Goal: Information Seeking & Learning: Learn about a topic

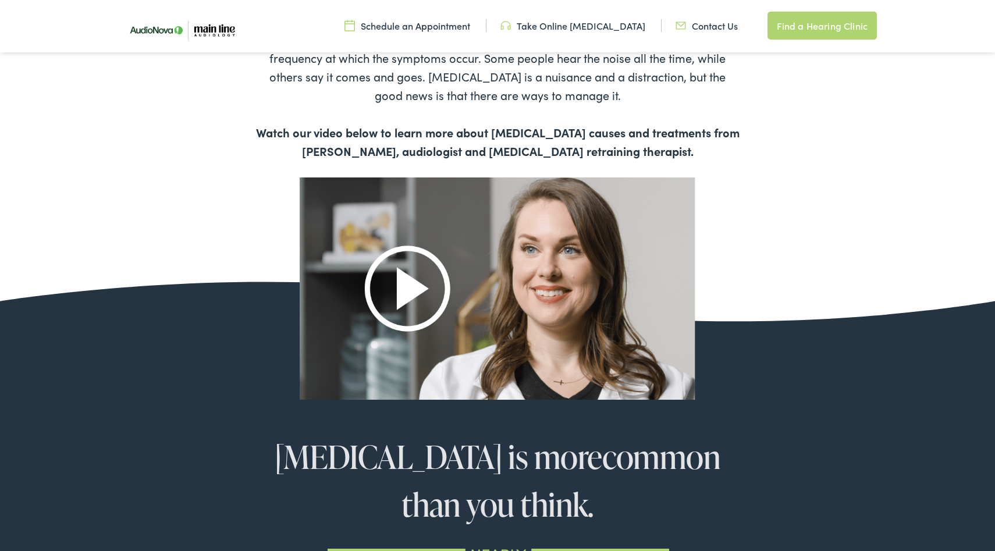
scroll to position [662, 0]
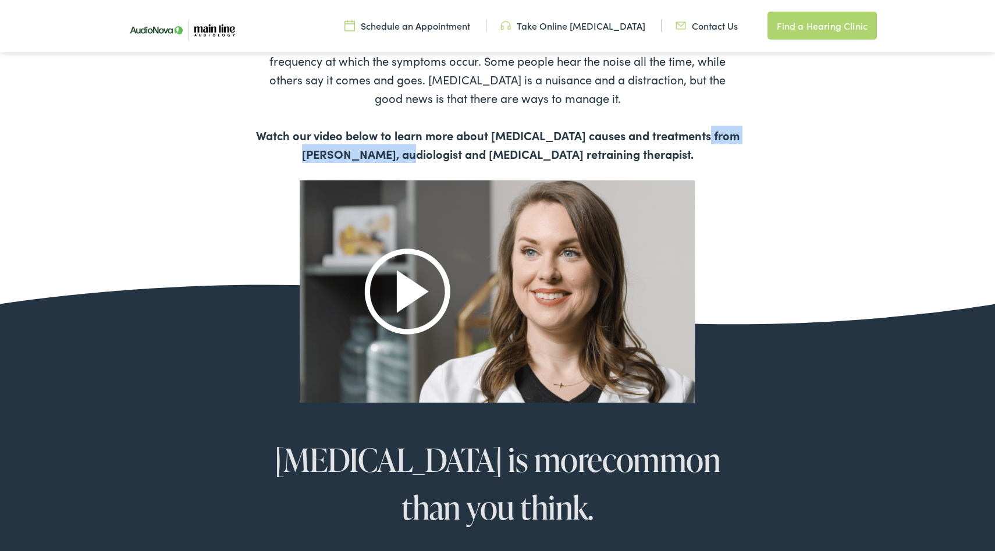
drag, startPoint x: 434, startPoint y: 153, endPoint x: 707, endPoint y: 142, distance: 272.6
click at [707, 142] on b "Watch our video below to learn more about [MEDICAL_DATA] causes and treatments …" at bounding box center [498, 144] width 484 height 35
copy b "[PERSON_NAME]"
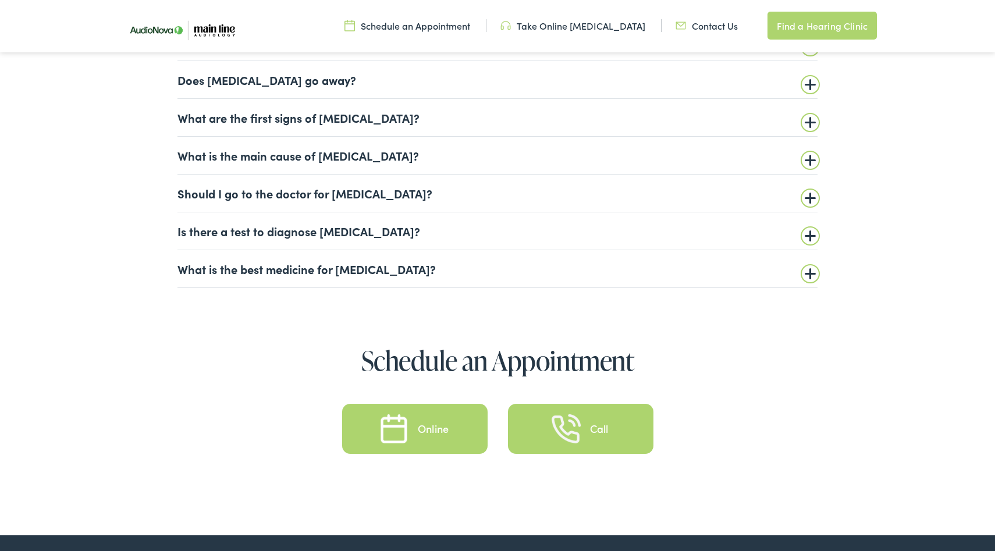
scroll to position [2911, 0]
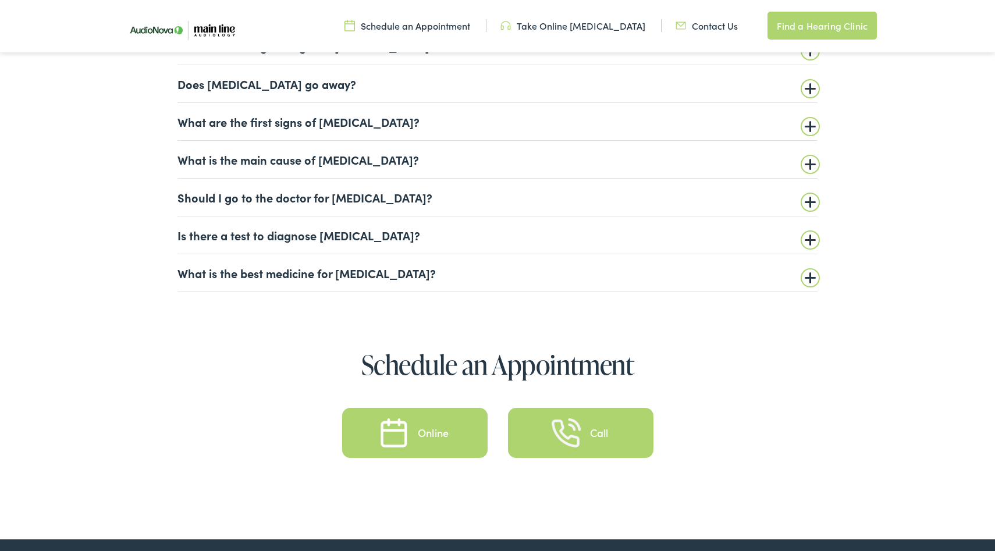
click at [314, 164] on summary "What is the main cause of [MEDICAL_DATA]?" at bounding box center [498, 160] width 640 height 14
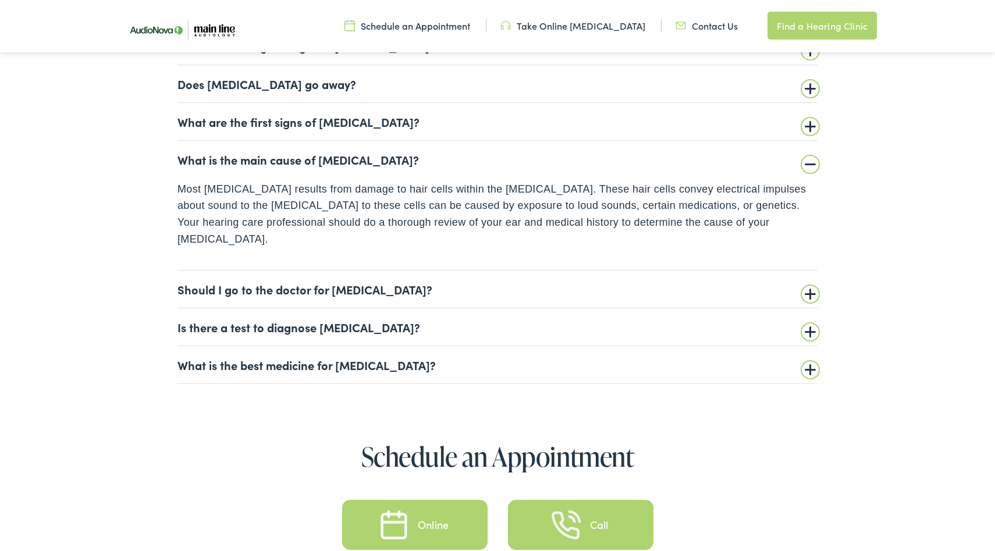
click at [315, 282] on summary "Should I go to the doctor for [MEDICAL_DATA]?" at bounding box center [498, 289] width 640 height 14
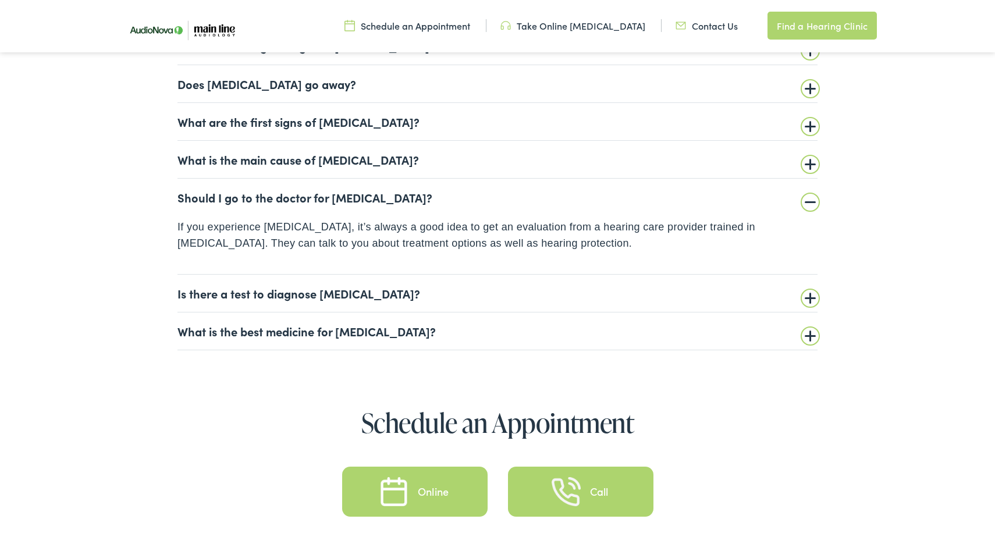
click at [304, 295] on summary "Is there a test to diagnose [MEDICAL_DATA]?" at bounding box center [498, 293] width 640 height 14
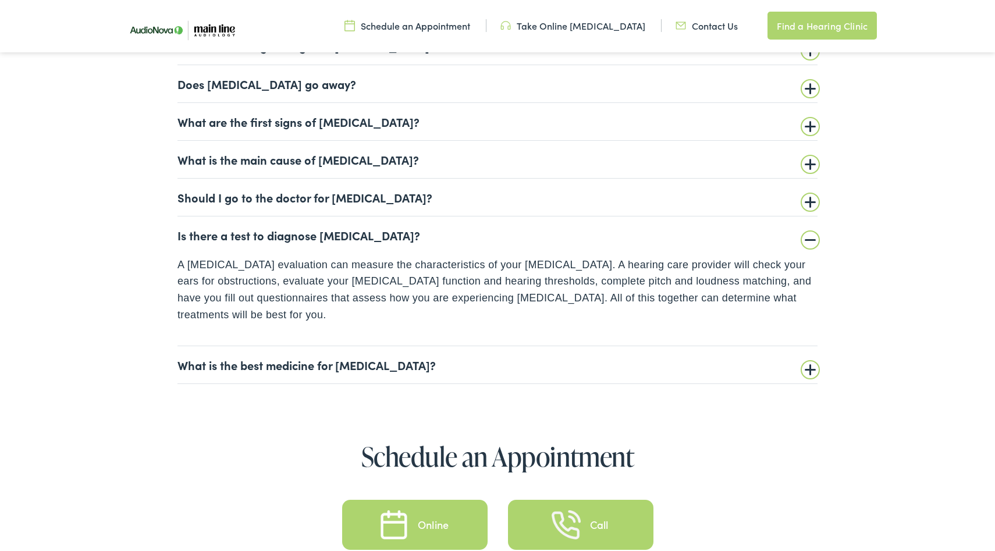
click at [331, 365] on summary "What is the best medicine for [MEDICAL_DATA]?" at bounding box center [498, 365] width 640 height 14
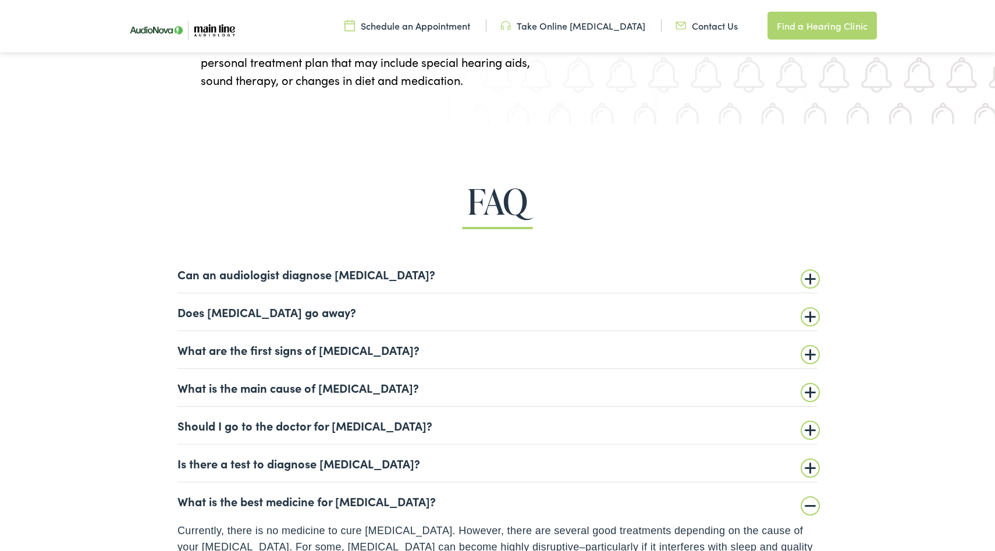
scroll to position [2155, 0]
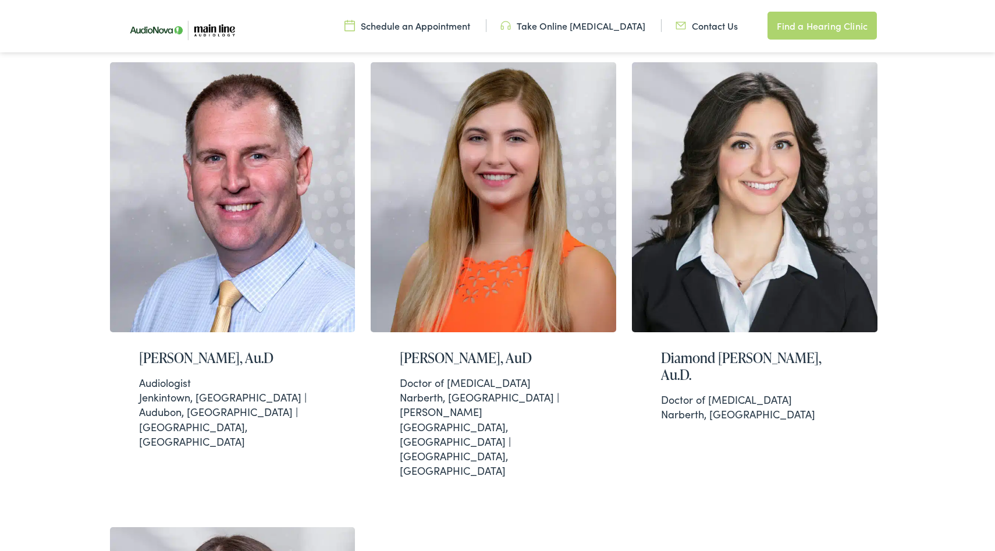
scroll to position [328, 0]
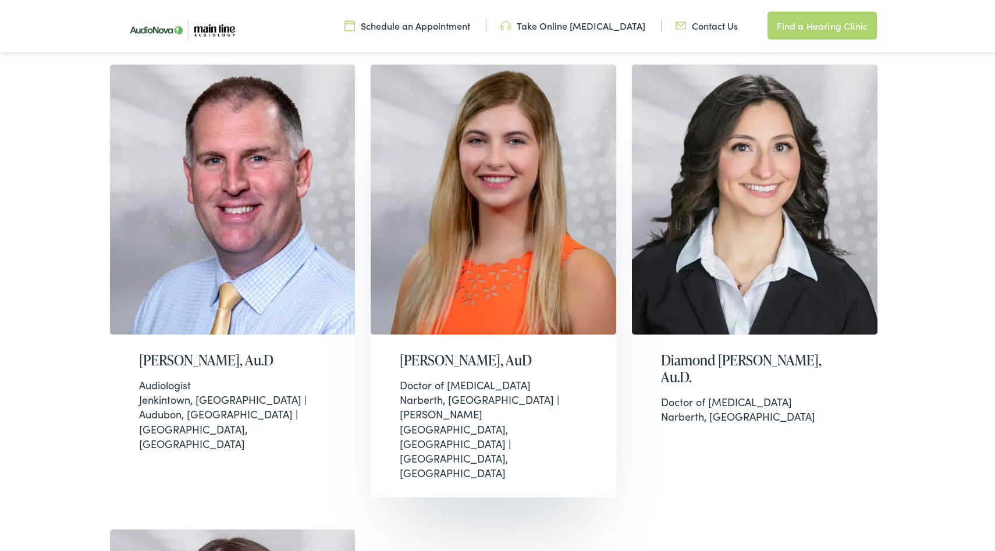
click at [505, 361] on h2 "Christi-Marie Williamson, AuD" at bounding box center [493, 360] width 187 height 17
